Goal: Transaction & Acquisition: Purchase product/service

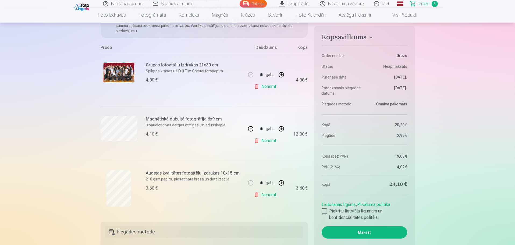
scroll to position [94, 0]
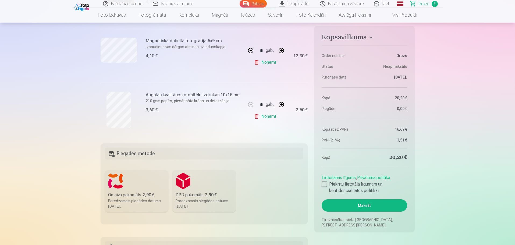
scroll to position [202, 0]
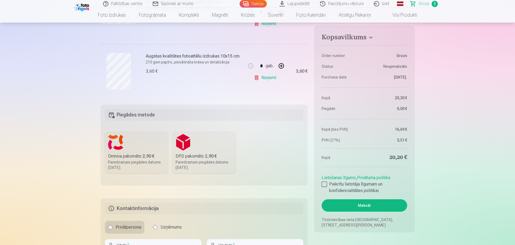
click at [138, 144] on label "Omniva pakomāts : 2,90 € Paredzamais piegādes datums 1.11.2025." at bounding box center [136, 153] width 63 height 42
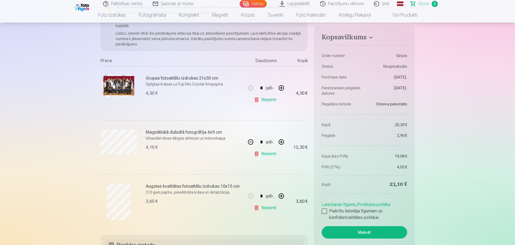
scroll to position [67, 0]
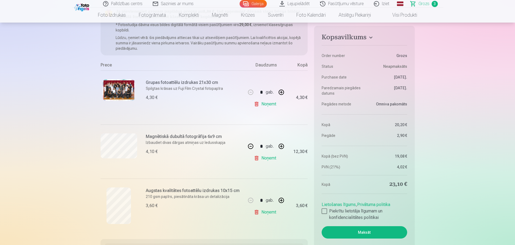
click at [270, 158] on link "Noņemt" at bounding box center [266, 158] width 24 height 11
type input "*"
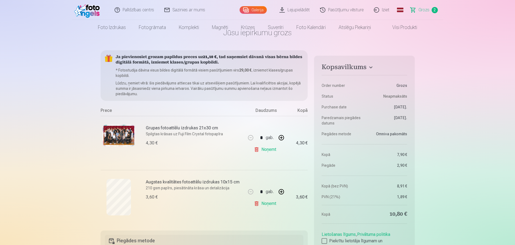
scroll to position [0, 0]
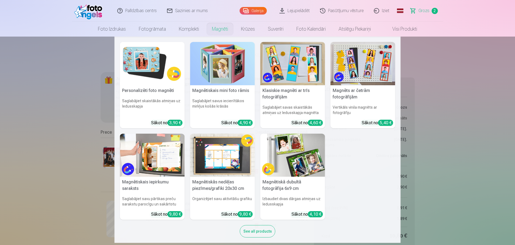
click at [144, 58] on img at bounding box center [152, 63] width 65 height 43
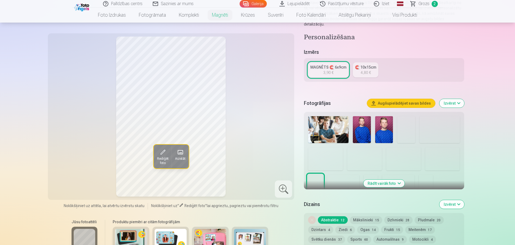
scroll to position [108, 0]
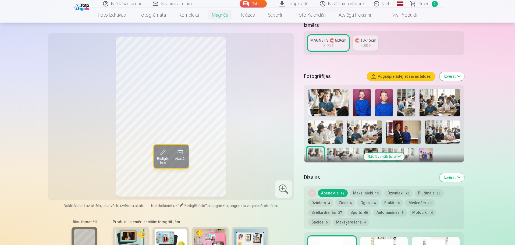
click at [397, 153] on button "Rādīt vairāk foto" at bounding box center [383, 157] width 41 height 8
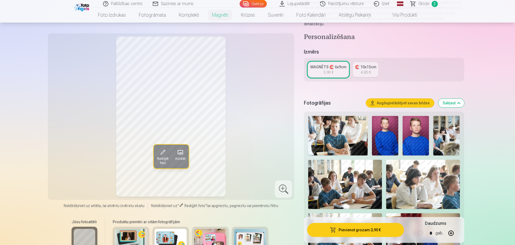
scroll to position [81, 0]
click at [387, 142] on img at bounding box center [385, 136] width 26 height 40
click at [160, 160] on span "Rediģēt foto" at bounding box center [163, 161] width 12 height 9
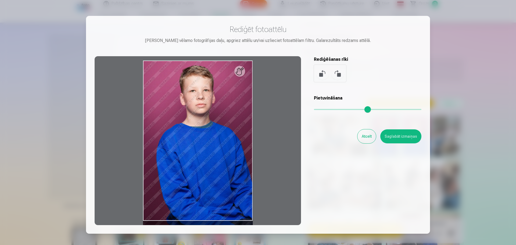
click at [369, 137] on button "Atcelt" at bounding box center [367, 136] width 19 height 14
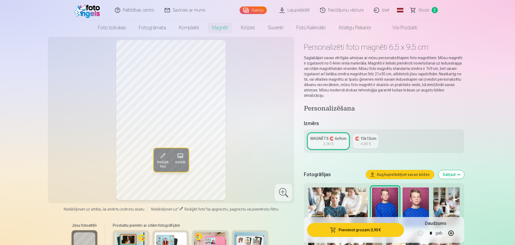
scroll to position [0, 0]
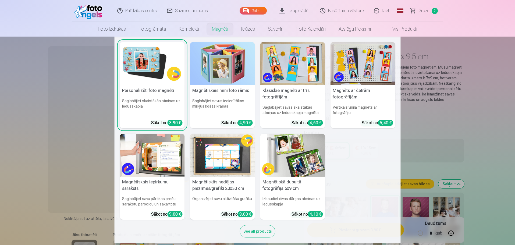
click at [292, 164] on img at bounding box center [292, 155] width 65 height 43
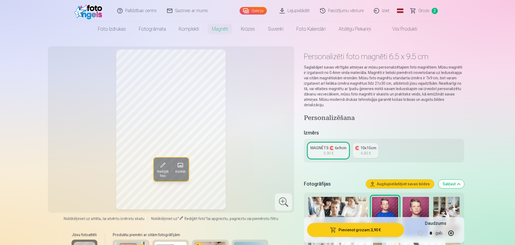
type input "*"
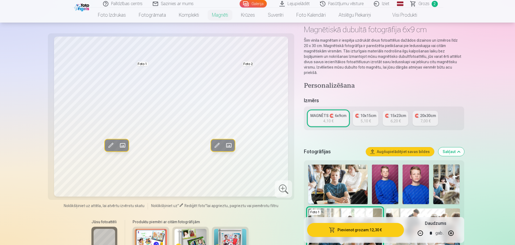
scroll to position [54, 0]
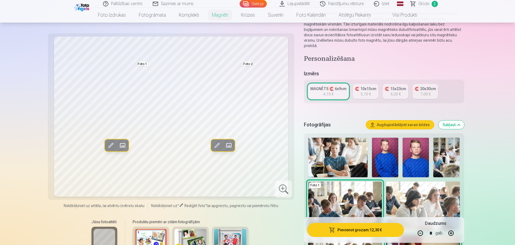
click at [380, 159] on img at bounding box center [385, 158] width 26 height 40
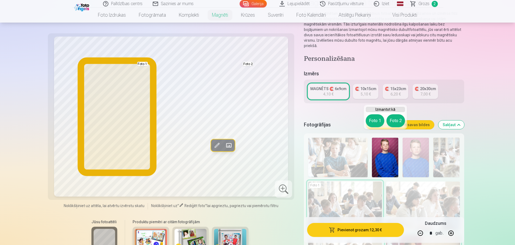
click at [375, 123] on button "Foto 1" at bounding box center [375, 120] width 19 height 13
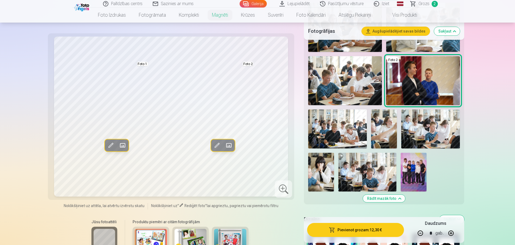
scroll to position [242, 0]
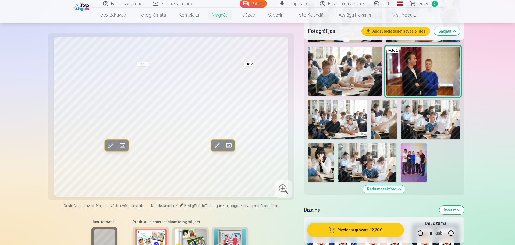
click at [394, 185] on button "Rādīt mazāk foto" at bounding box center [384, 189] width 42 height 8
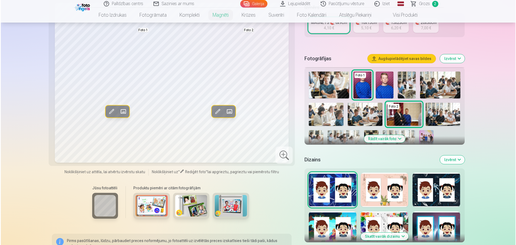
scroll to position [116, 0]
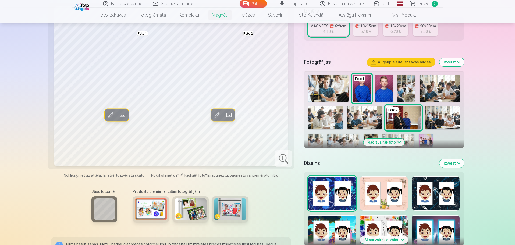
click at [385, 139] on button "Rādīt vairāk foto" at bounding box center [383, 143] width 41 height 8
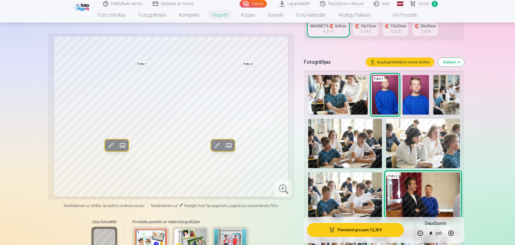
click at [341, 84] on img at bounding box center [337, 95] width 59 height 40
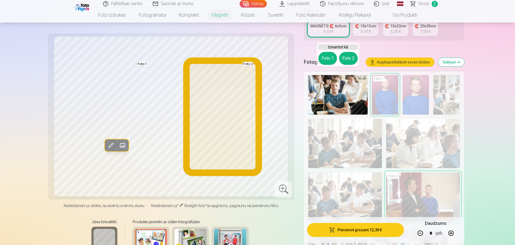
click at [346, 58] on button "Foto 2" at bounding box center [348, 58] width 19 height 13
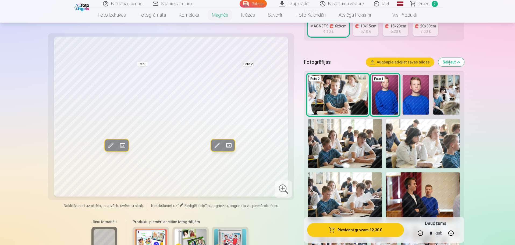
click at [217, 144] on span at bounding box center [216, 145] width 9 height 9
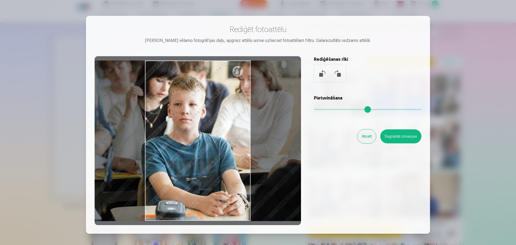
click at [321, 109] on input "range" at bounding box center [368, 109] width 108 height 1
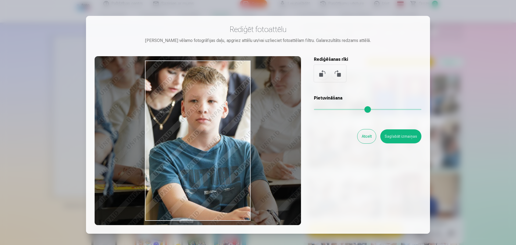
drag, startPoint x: 214, startPoint y: 169, endPoint x: 207, endPoint y: 156, distance: 14.7
click at [207, 156] on div at bounding box center [198, 140] width 207 height 169
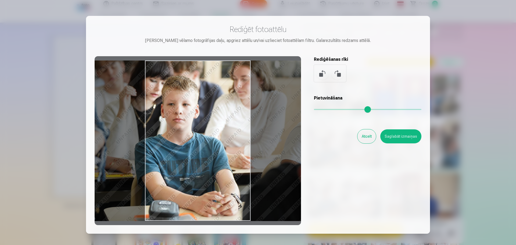
drag, startPoint x: 321, startPoint y: 109, endPoint x: 312, endPoint y: 109, distance: 8.9
type input "*"
click at [314, 109] on input "range" at bounding box center [368, 109] width 108 height 1
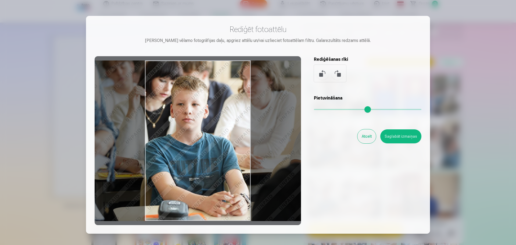
drag, startPoint x: 198, startPoint y: 134, endPoint x: 208, endPoint y: 126, distance: 12.2
click at [208, 126] on div at bounding box center [198, 140] width 207 height 169
click at [320, 76] on button at bounding box center [322, 73] width 13 height 13
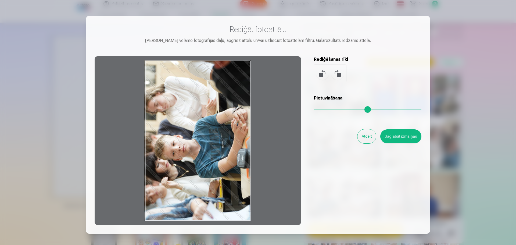
click at [335, 77] on button at bounding box center [337, 73] width 13 height 13
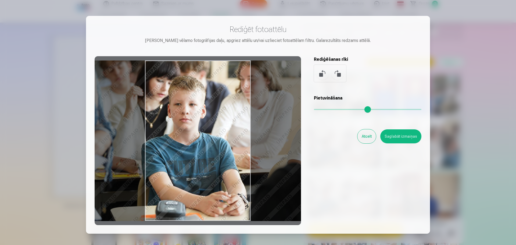
click at [235, 43] on div "Pietuvini vēlamo fotogrāfijas daļu, apgriez attēlu un/vai uzlieciet fotoattēlam…" at bounding box center [258, 40] width 327 height 6
click at [262, 44] on div "Pietuvini vēlamo fotogrāfijas daļu, apgriez attēlu un/vai uzlieciet fotoattēlam…" at bounding box center [258, 40] width 327 height 6
click at [213, 126] on div at bounding box center [198, 140] width 207 height 169
click at [224, 154] on div at bounding box center [198, 140] width 207 height 169
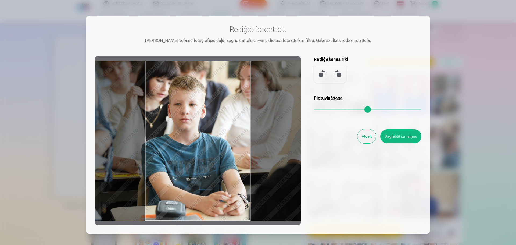
click at [201, 139] on div at bounding box center [198, 140] width 207 height 169
click at [395, 137] on button "Saglabāt izmaiņas" at bounding box center [401, 136] width 41 height 14
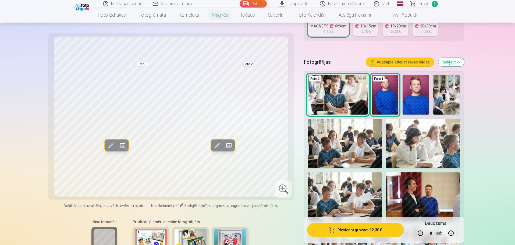
click at [229, 147] on span at bounding box center [228, 145] width 9 height 9
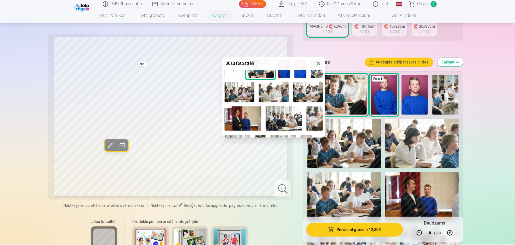
scroll to position [0, 0]
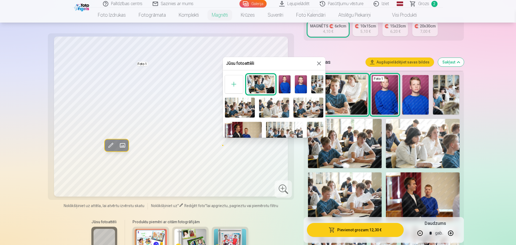
click at [256, 84] on img at bounding box center [260, 84] width 27 height 18
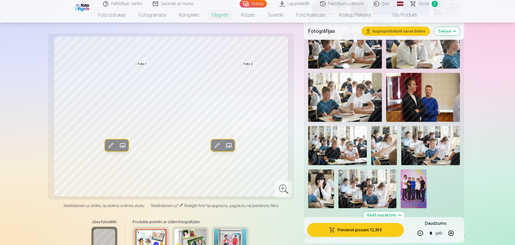
scroll to position [251, 0]
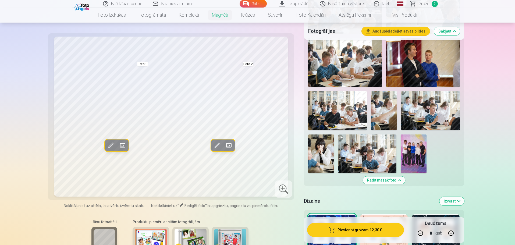
click at [216, 148] on span at bounding box center [216, 145] width 9 height 9
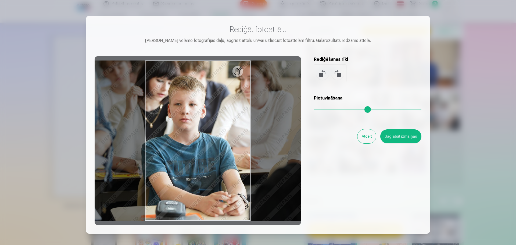
click at [240, 71] on div at bounding box center [198, 140] width 207 height 169
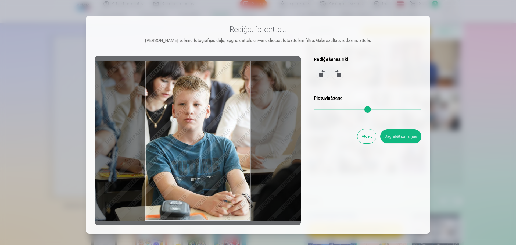
drag, startPoint x: 236, startPoint y: 73, endPoint x: 239, endPoint y: 79, distance: 6.9
click at [239, 79] on div at bounding box center [198, 140] width 207 height 169
click at [368, 139] on button "Atcelt" at bounding box center [367, 136] width 19 height 14
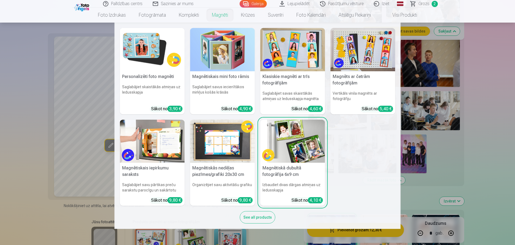
click at [143, 50] on img at bounding box center [152, 49] width 65 height 43
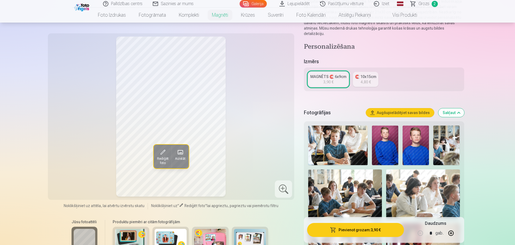
scroll to position [81, 0]
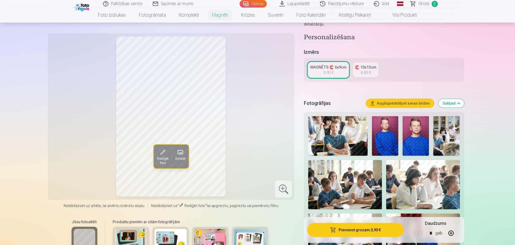
click at [384, 136] on img at bounding box center [385, 136] width 26 height 40
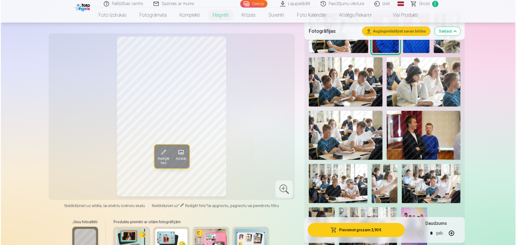
scroll to position [188, 0]
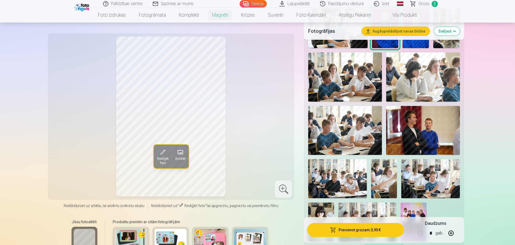
click at [454, 232] on button "button" at bounding box center [451, 233] width 13 height 13
click at [453, 232] on button "button" at bounding box center [451, 233] width 13 height 13
click at [418, 232] on button "button" at bounding box center [420, 233] width 13 height 13
type input "*"
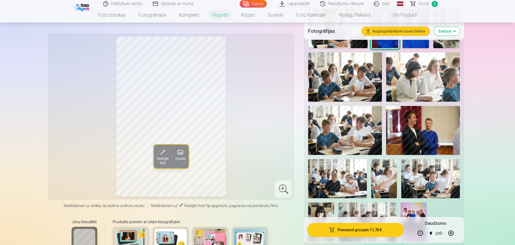
click at [380, 228] on button "Pievienot grozam : 11,70 €" at bounding box center [355, 230] width 97 height 14
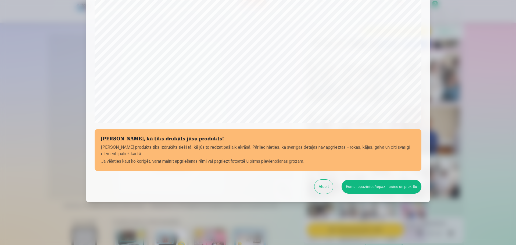
scroll to position [142, 0]
click at [375, 187] on button "Esmu iepazinies/iepazinusies un piekrītu" at bounding box center [382, 186] width 80 height 14
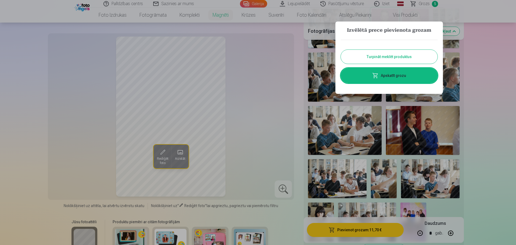
click at [386, 76] on link "Apskatīt grozu" at bounding box center [389, 75] width 97 height 15
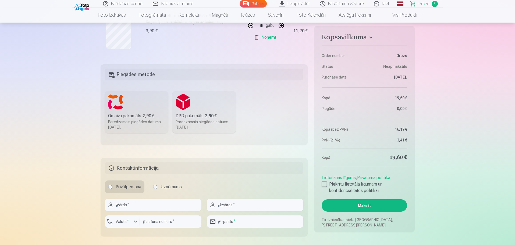
scroll to position [269, 0]
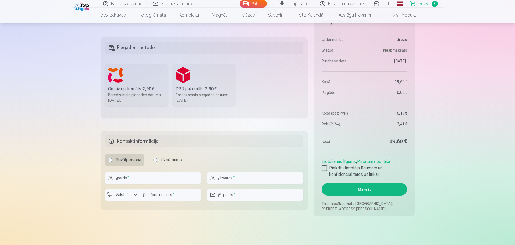
click at [149, 90] on b "2,90 €" at bounding box center [149, 88] width 12 height 5
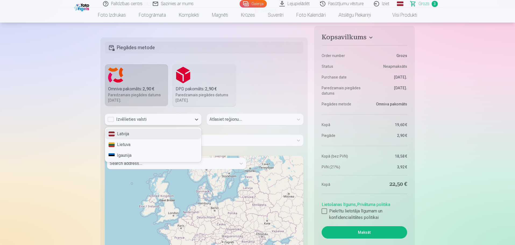
click at [120, 122] on div "Izvēlieties valsti" at bounding box center [148, 119] width 81 height 6
click at [129, 133] on div "Latvija" at bounding box center [153, 134] width 96 height 11
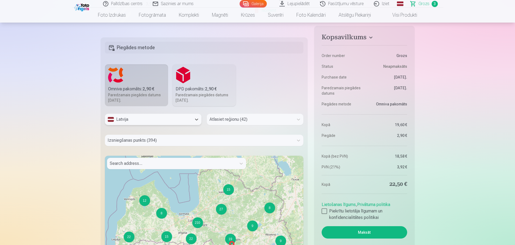
click at [222, 119] on div at bounding box center [250, 120] width 81 height 8
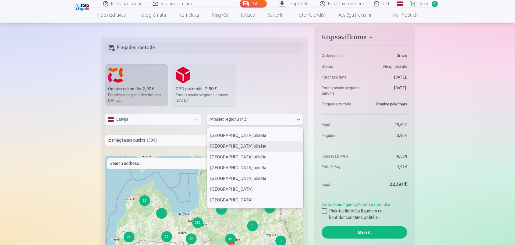
scroll to position [81, 0]
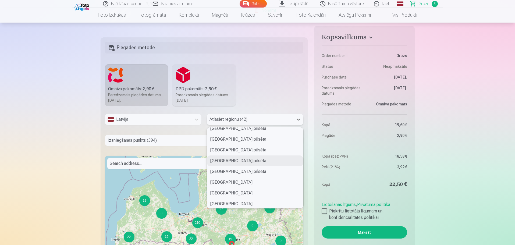
click at [228, 162] on div "[GEOGRAPHIC_DATA] pilsēta" at bounding box center [255, 160] width 96 height 11
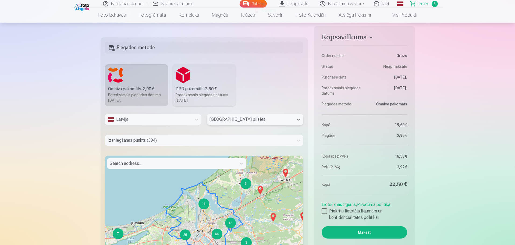
click at [143, 165] on div at bounding box center [172, 164] width 124 height 8
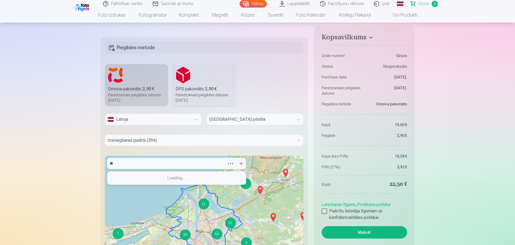
type input "***"
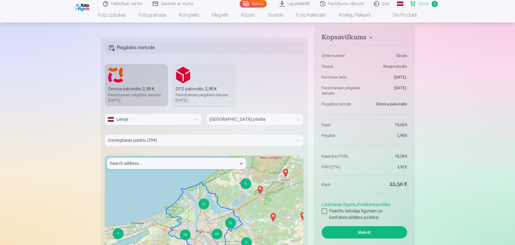
drag, startPoint x: 119, startPoint y: 161, endPoint x: 108, endPoint y: 162, distance: 10.8
click at [108, 162] on div "Search address..." at bounding box center [171, 163] width 129 height 11
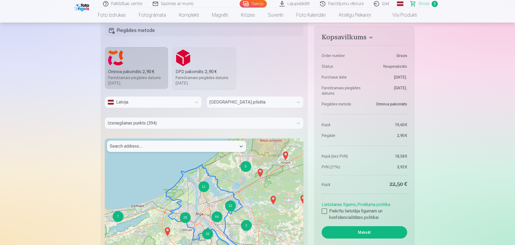
scroll to position [296, 0]
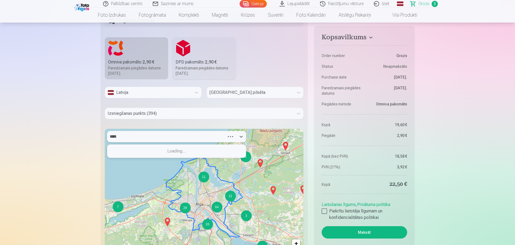
type input "*****"
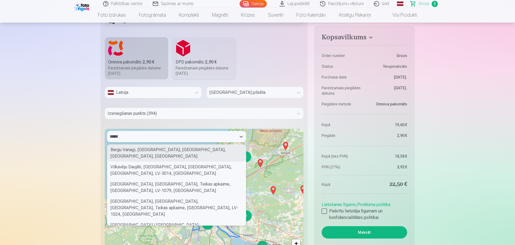
scroll to position [27, 0]
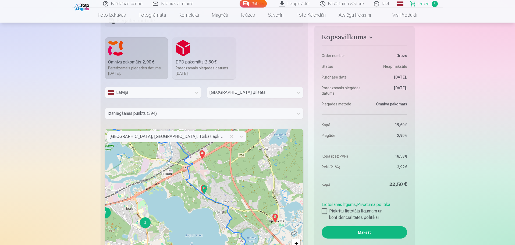
scroll to position [269, 0]
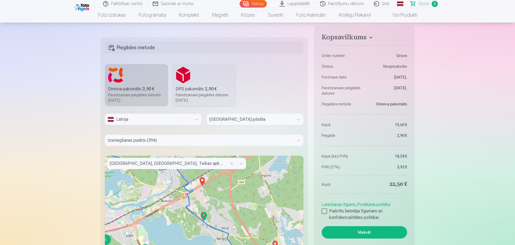
click at [195, 199] on div "2 2 3 3 2 2 2 2 2 7 2 2 3 2 3 4 3 3 6 2 2 2 2 3 2 2 + − Leaflet | © OpenStreetM…" at bounding box center [204, 223] width 199 height 134
click at [203, 215] on img at bounding box center [204, 216] width 9 height 13
click at [202, 215] on img at bounding box center [204, 216] width 9 height 13
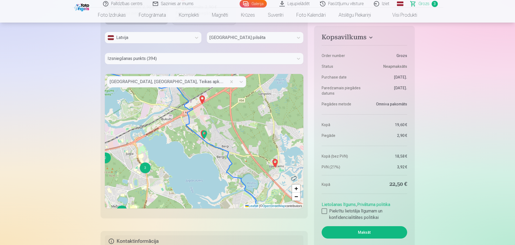
scroll to position [403, 0]
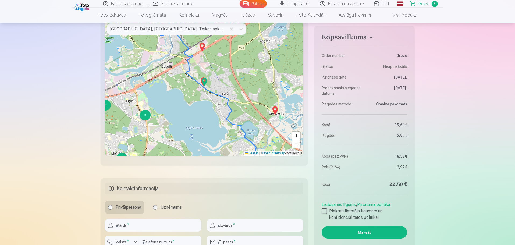
click at [202, 82] on img at bounding box center [204, 82] width 9 height 13
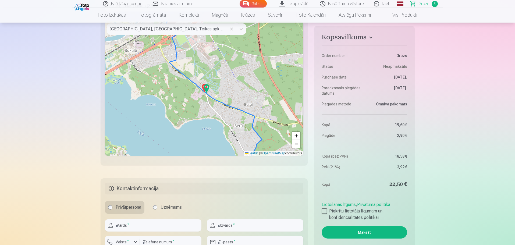
click at [205, 90] on img at bounding box center [206, 88] width 9 height 13
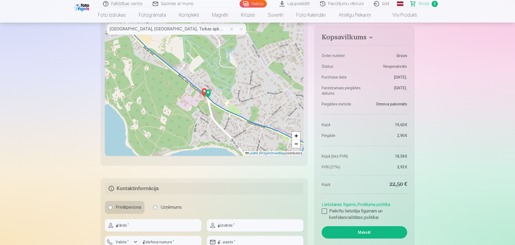
click at [205, 94] on img at bounding box center [208, 93] width 9 height 13
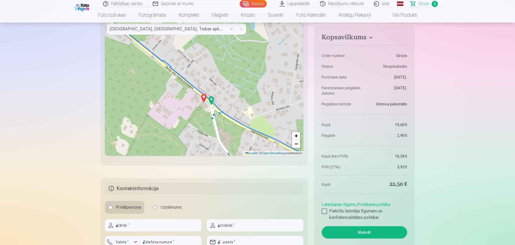
click at [202, 98] on img at bounding box center [204, 98] width 9 height 13
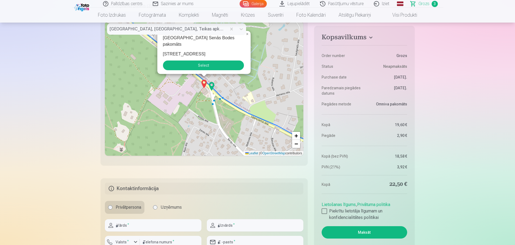
click at [211, 86] on img at bounding box center [211, 86] width 9 height 13
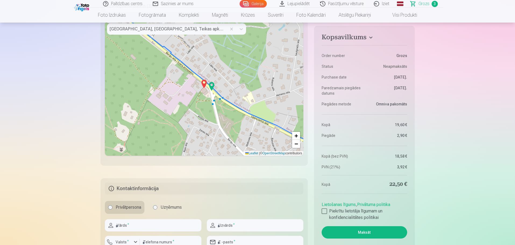
click at [203, 82] on img at bounding box center [204, 83] width 9 height 13
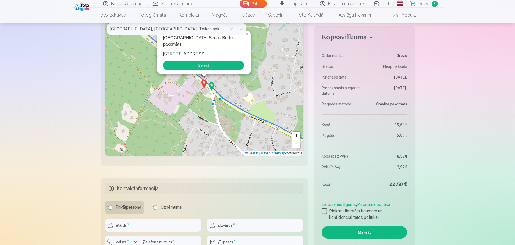
click at [201, 66] on button "Select" at bounding box center [203, 66] width 81 height 10
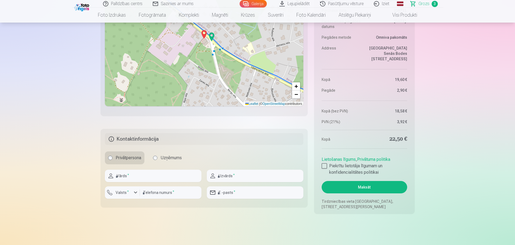
scroll to position [484, 0]
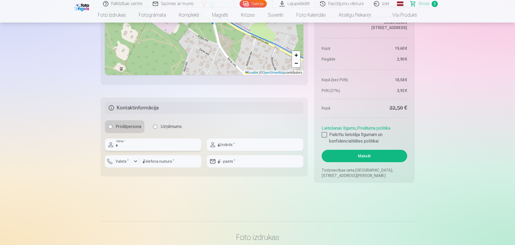
click at [146, 146] on input "text" at bounding box center [153, 145] width 97 height 12
type input "*****"
type input "********"
type input "**********"
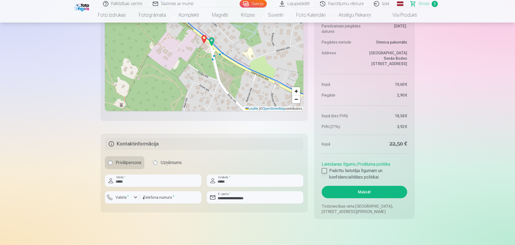
scroll to position [457, 0]
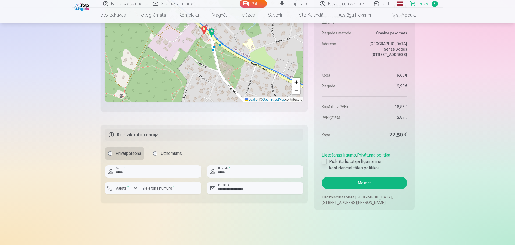
click at [325, 161] on div at bounding box center [324, 161] width 5 height 5
click at [360, 184] on button "Maksāt" at bounding box center [364, 183] width 85 height 12
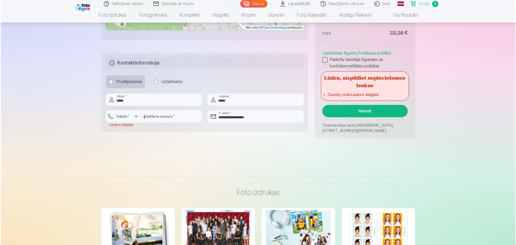
scroll to position [538, 0]
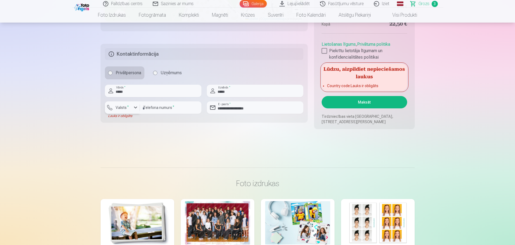
click at [136, 109] on div "button" at bounding box center [135, 107] width 6 height 6
click at [136, 119] on li "+371 Latvija" at bounding box center [128, 120] width 38 height 11
click at [356, 104] on button "Maksāt" at bounding box center [364, 102] width 85 height 12
